Goal: Find contact information: Find contact information

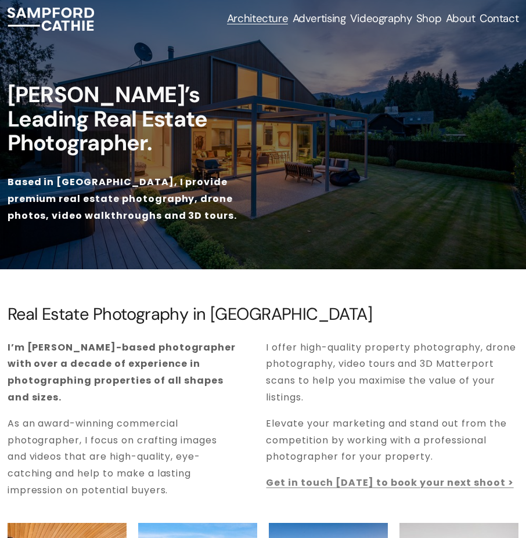
click at [495, 13] on link "Contact" at bounding box center [498, 19] width 39 height 15
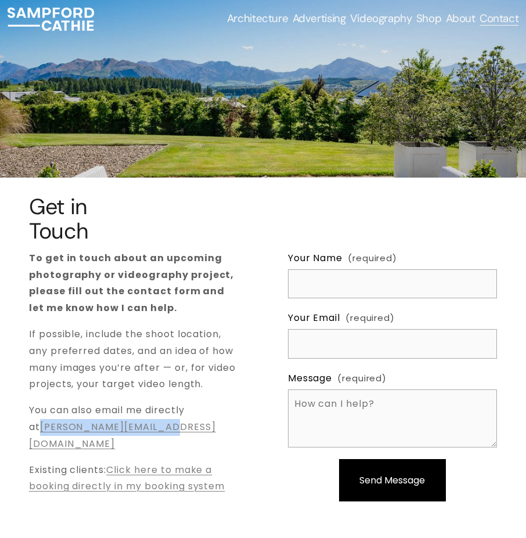
drag, startPoint x: 128, startPoint y: 429, endPoint x: 30, endPoint y: 432, distance: 97.5
click at [30, 432] on p "You can also email me directly at sam@sampfordcathie.com" at bounding box center [133, 427] width 209 height 50
copy link "sam@sampfordcathie.com"
